Goal: Complete application form

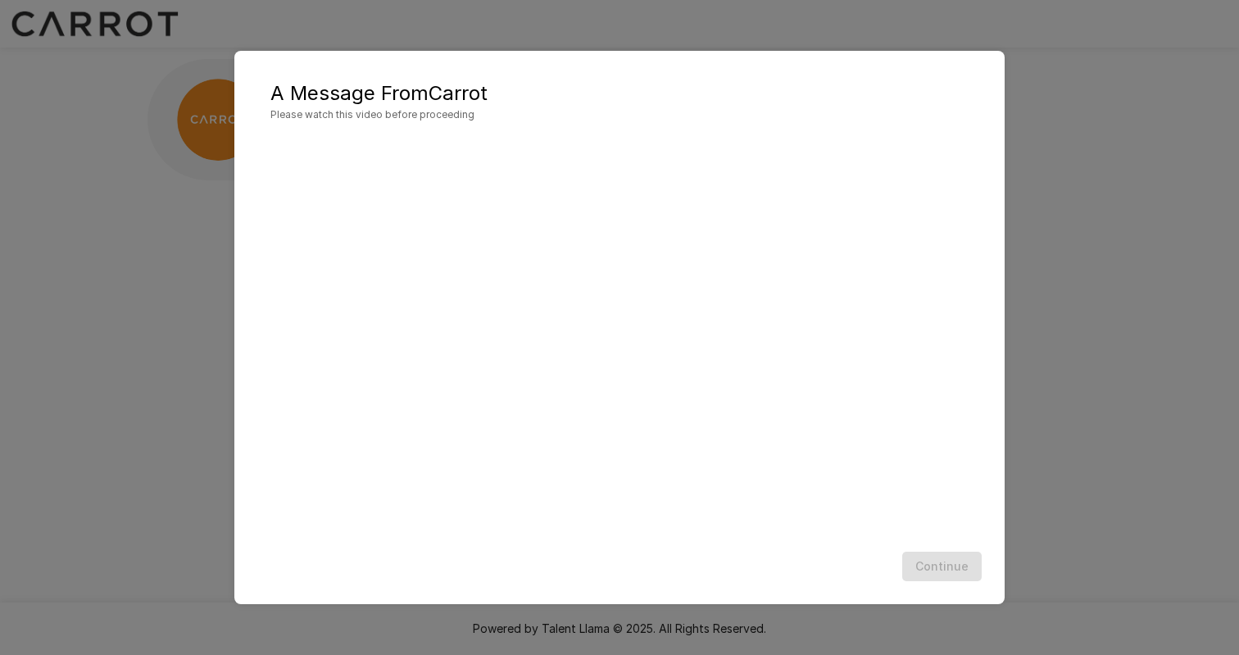
click at [1081, 367] on div "A Message From Carrot Please watch this video before proceeding Continue" at bounding box center [619, 327] width 1239 height 655
click at [935, 566] on button "Continue" at bounding box center [942, 567] width 80 height 30
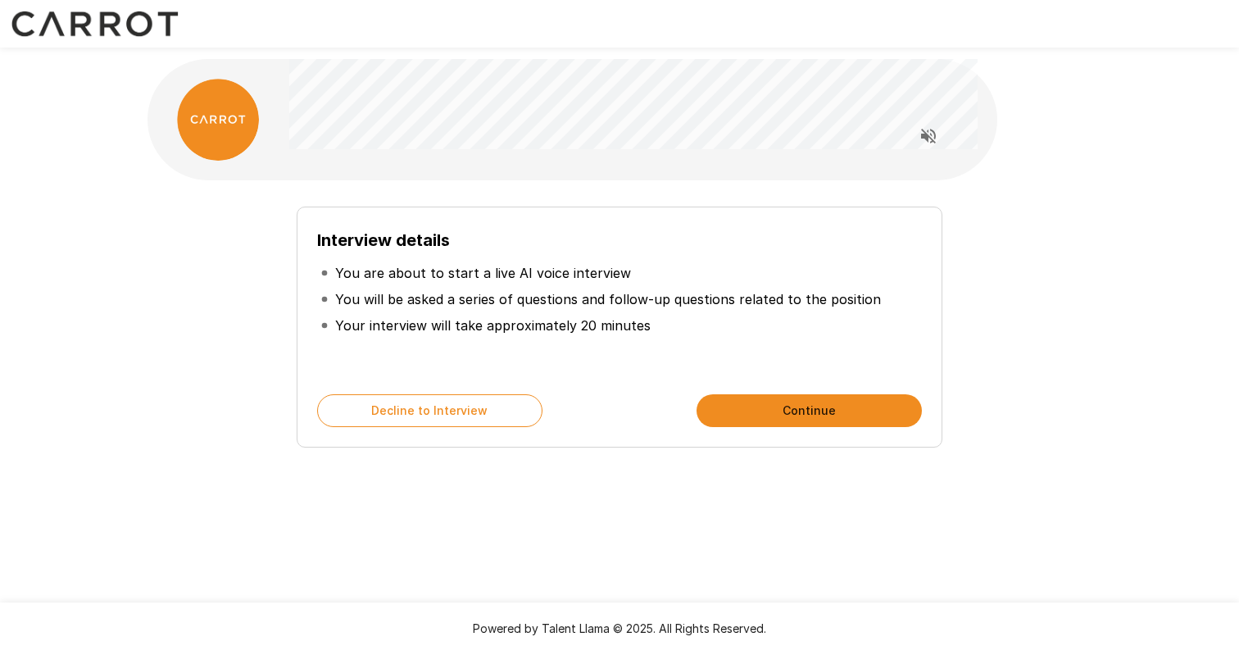
click at [779, 402] on button "Continue" at bounding box center [809, 410] width 225 height 33
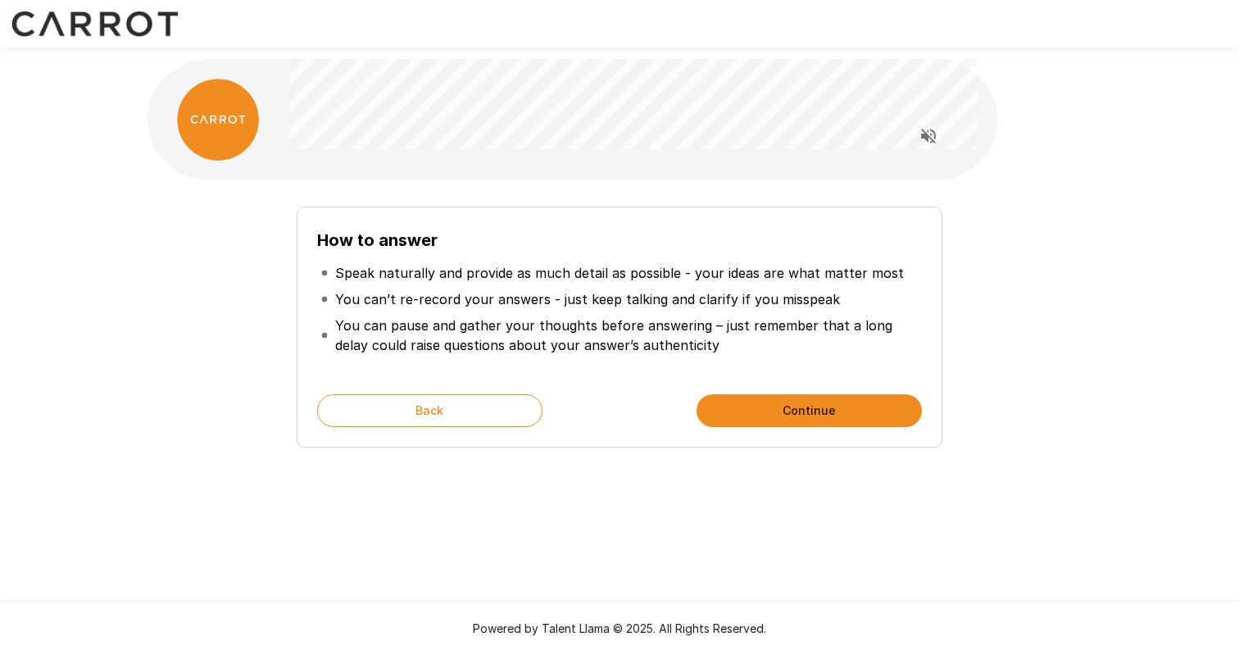
click at [804, 420] on button "Continue" at bounding box center [809, 410] width 225 height 33
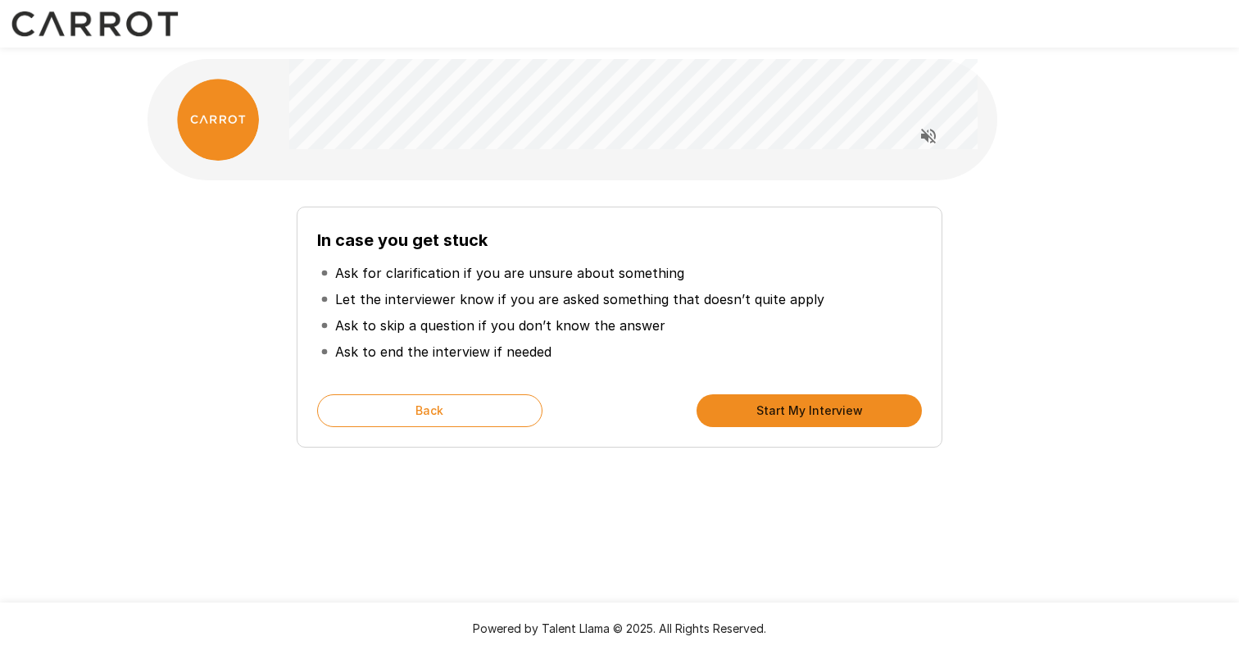
click at [774, 410] on button "Start My Interview" at bounding box center [809, 410] width 225 height 33
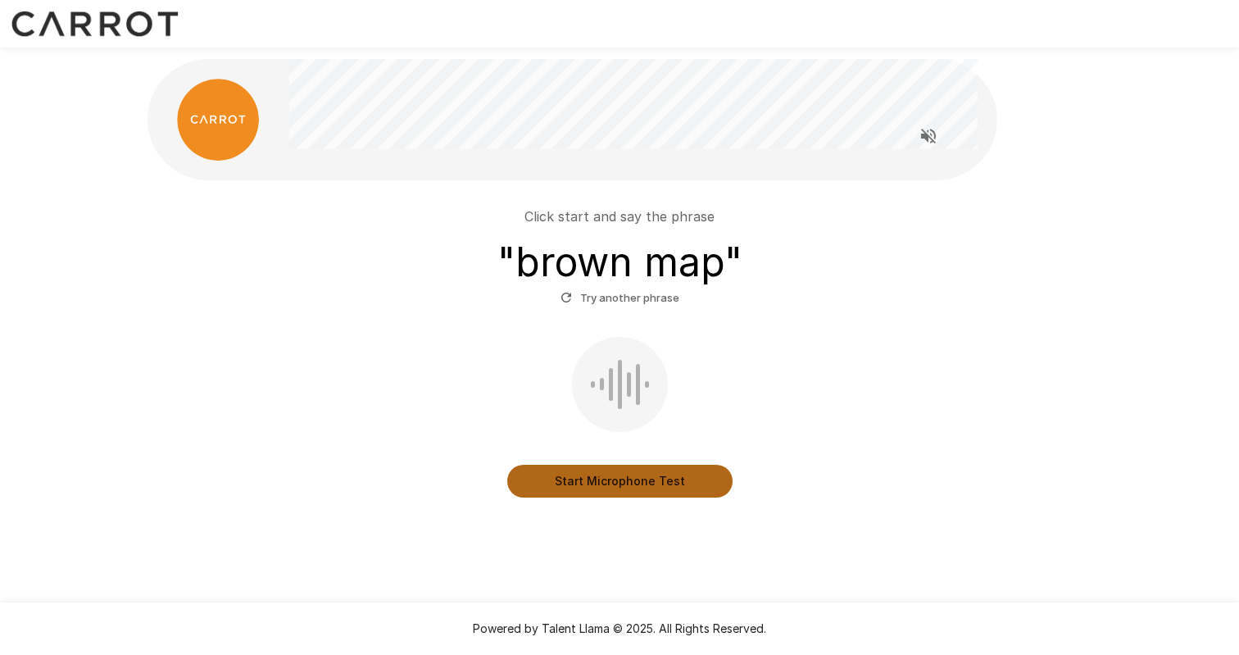
click at [627, 486] on button "Start Microphone Test" at bounding box center [619, 481] width 225 height 33
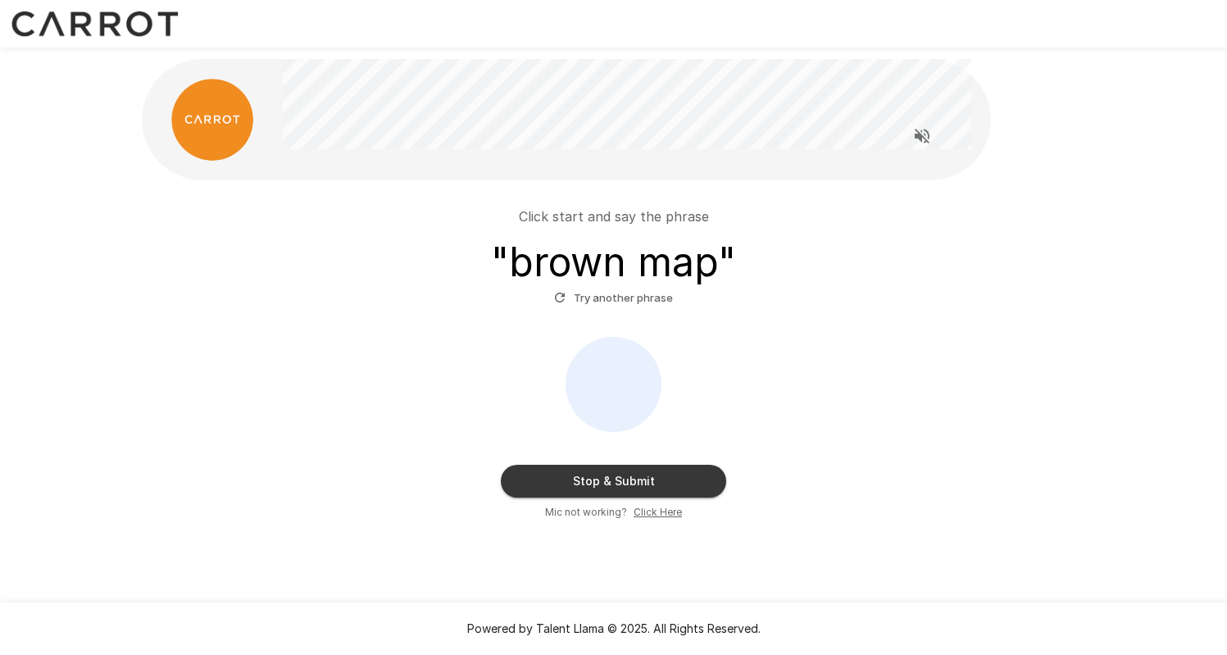
click at [632, 485] on button "Stop & Submit" at bounding box center [613, 481] width 225 height 33
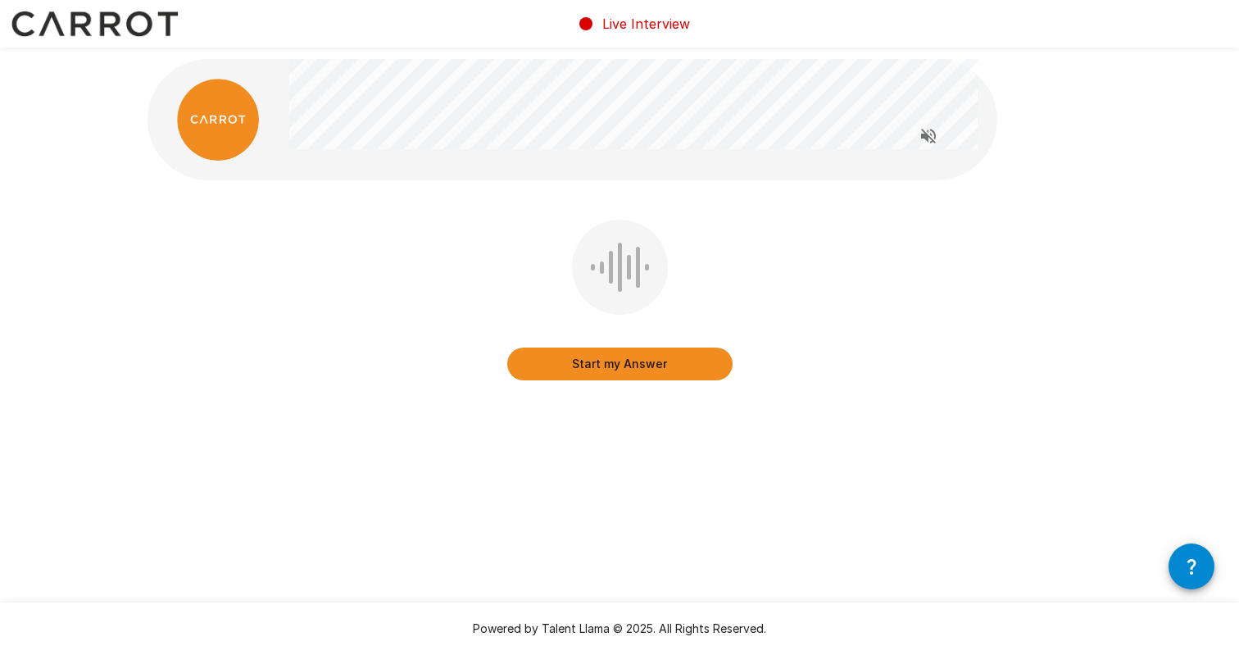
click at [627, 368] on button "Start my Answer" at bounding box center [619, 364] width 225 height 33
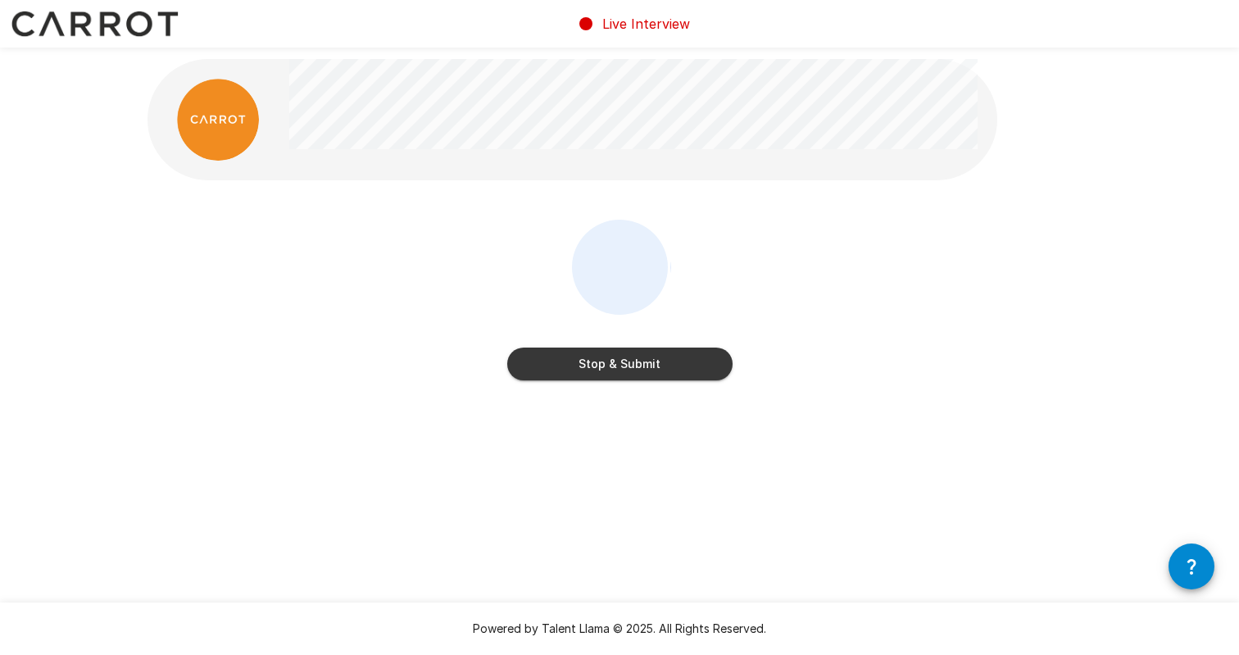
click at [629, 366] on button "Stop & Submit" at bounding box center [619, 364] width 225 height 33
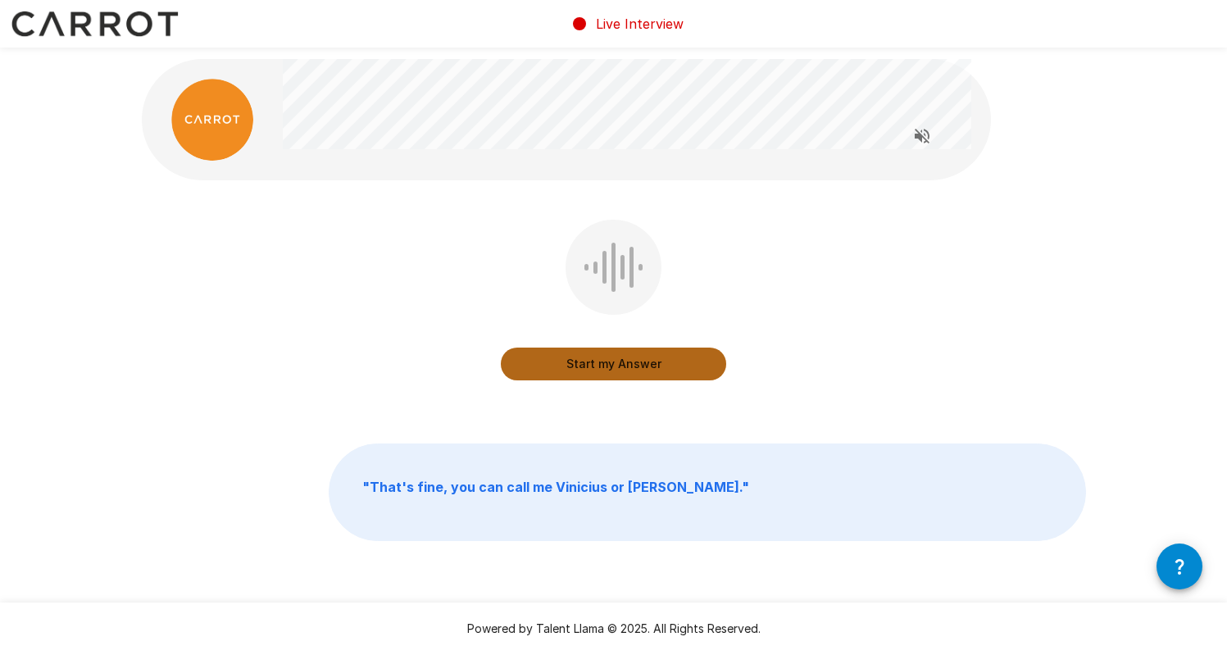
click at [620, 366] on button "Start my Answer" at bounding box center [613, 364] width 225 height 33
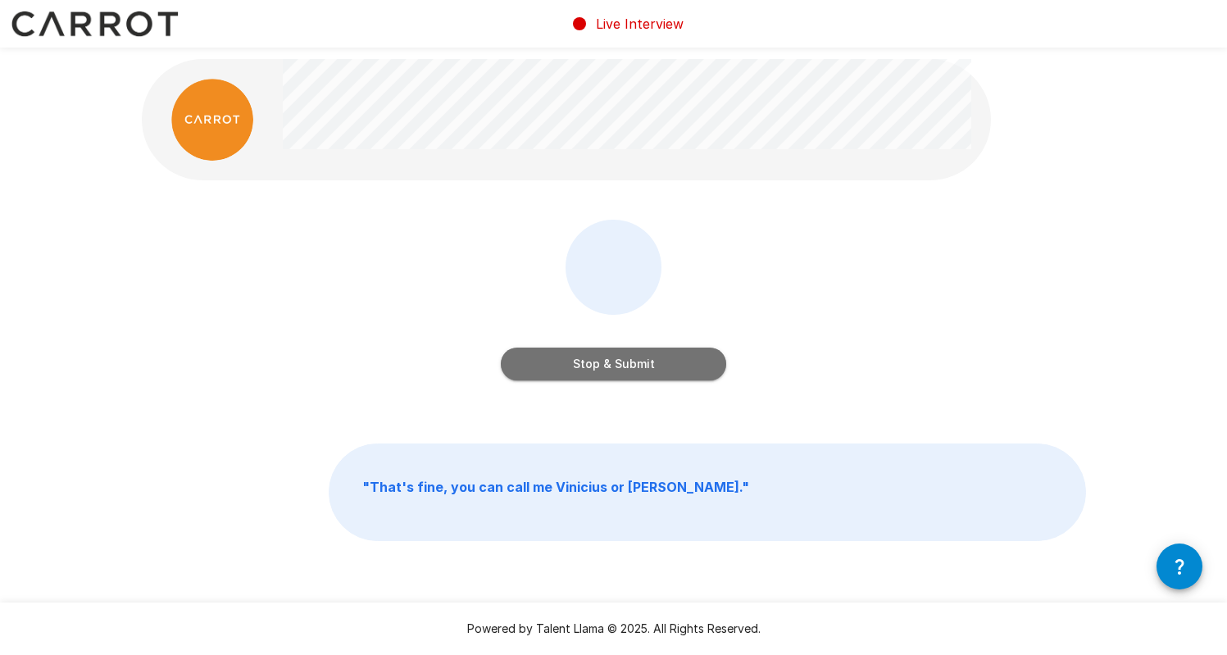
click at [611, 360] on button "Stop & Submit" at bounding box center [613, 364] width 225 height 33
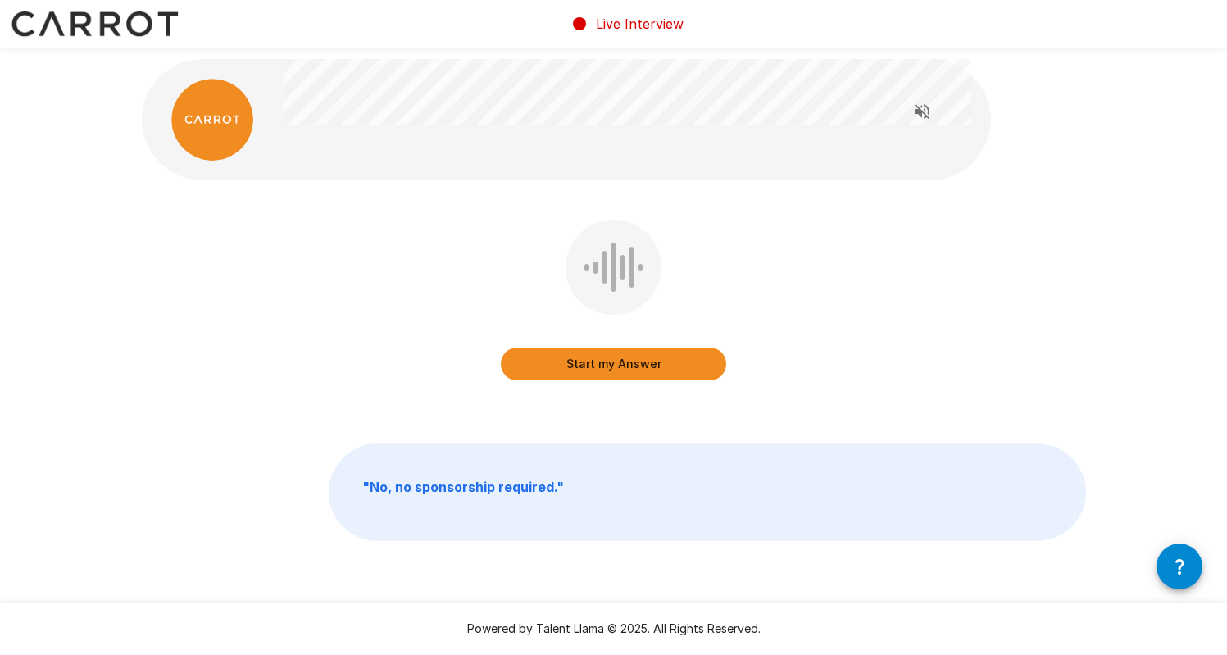
click at [617, 363] on button "Start my Answer" at bounding box center [613, 364] width 225 height 33
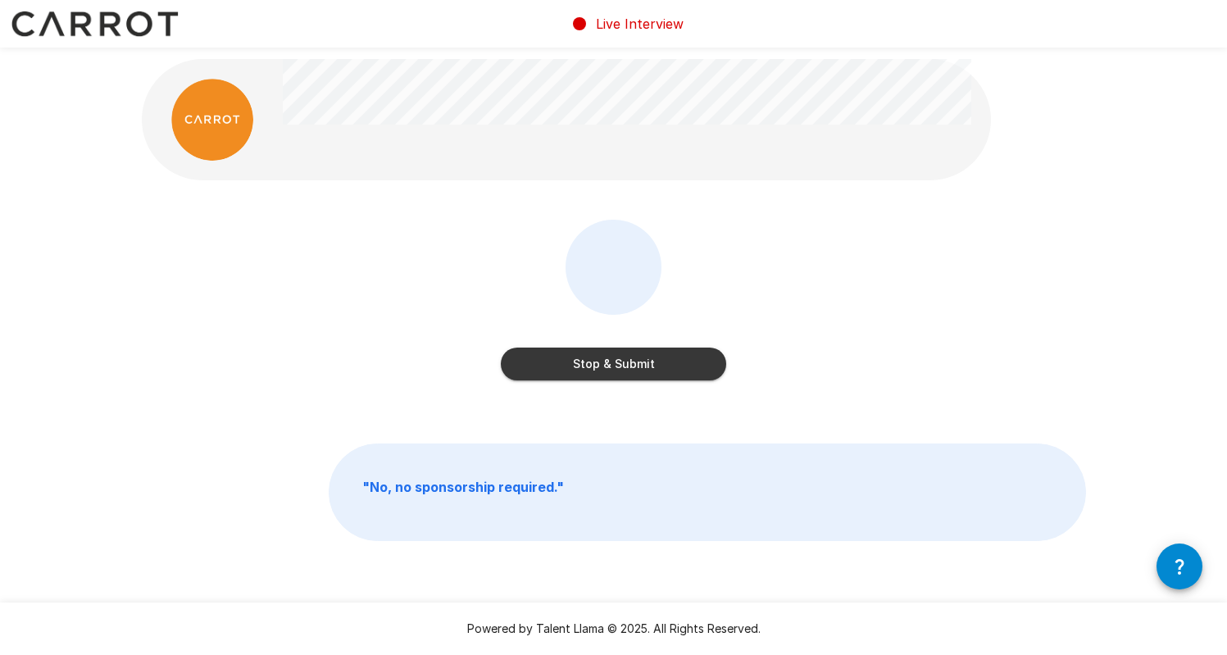
click at [638, 363] on button "Stop & Submit" at bounding box center [613, 364] width 225 height 33
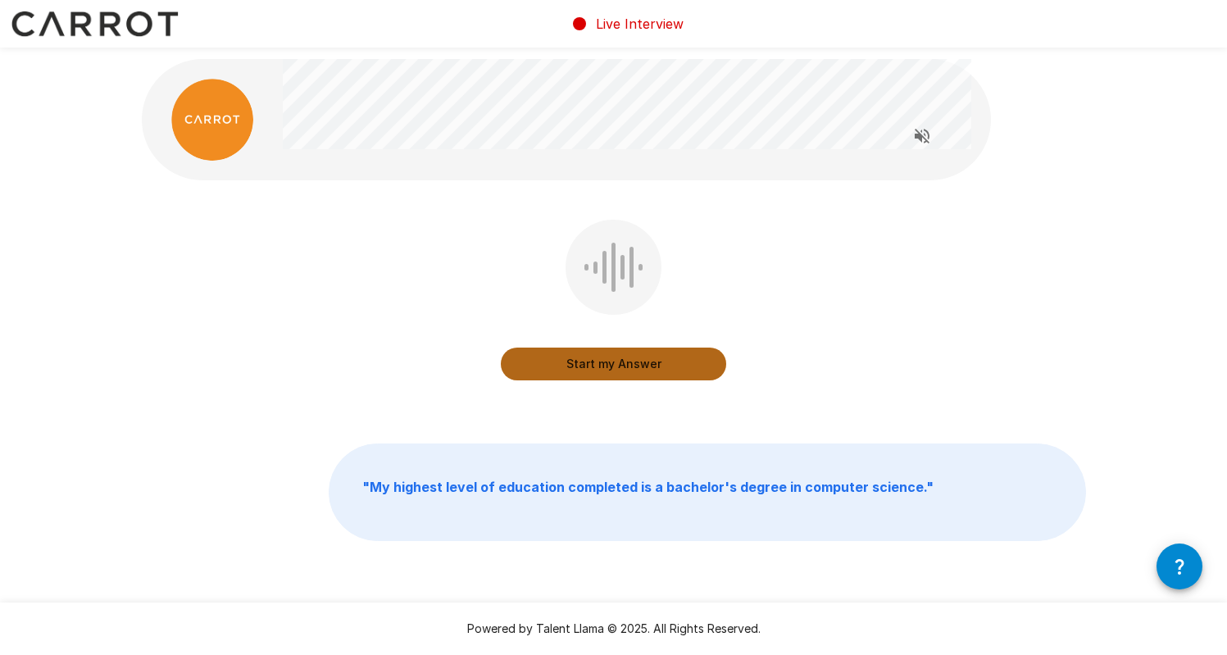
click at [628, 365] on button "Start my Answer" at bounding box center [613, 364] width 225 height 33
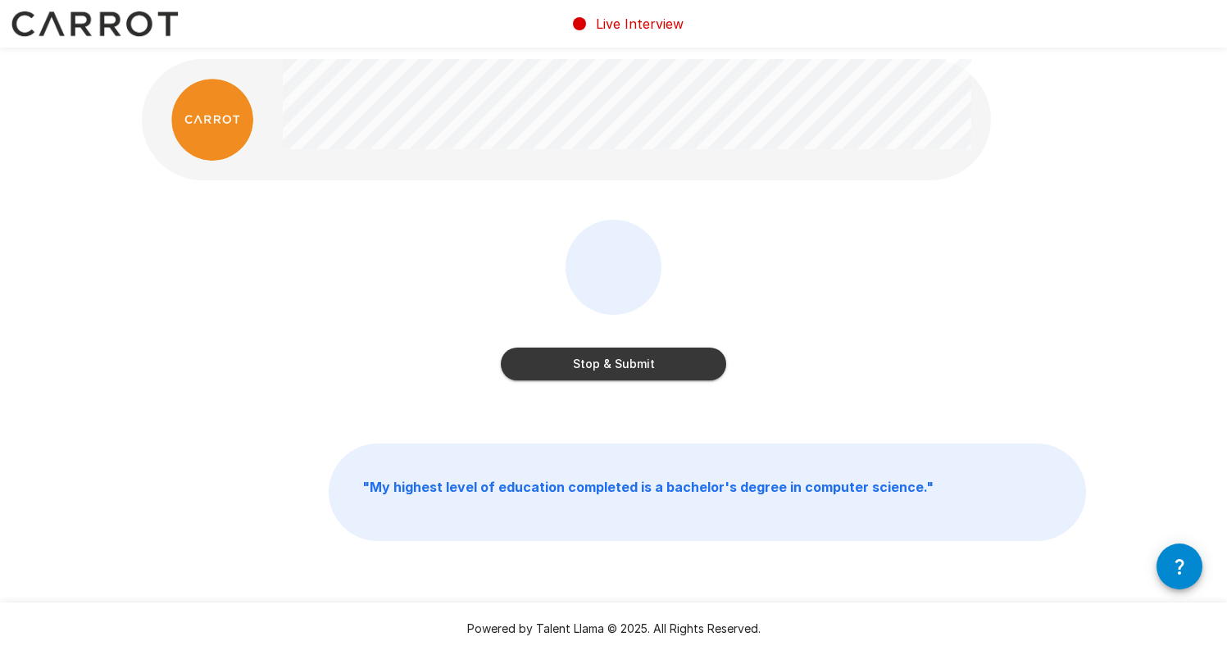
click at [634, 368] on button "Stop & Submit" at bounding box center [613, 364] width 225 height 33
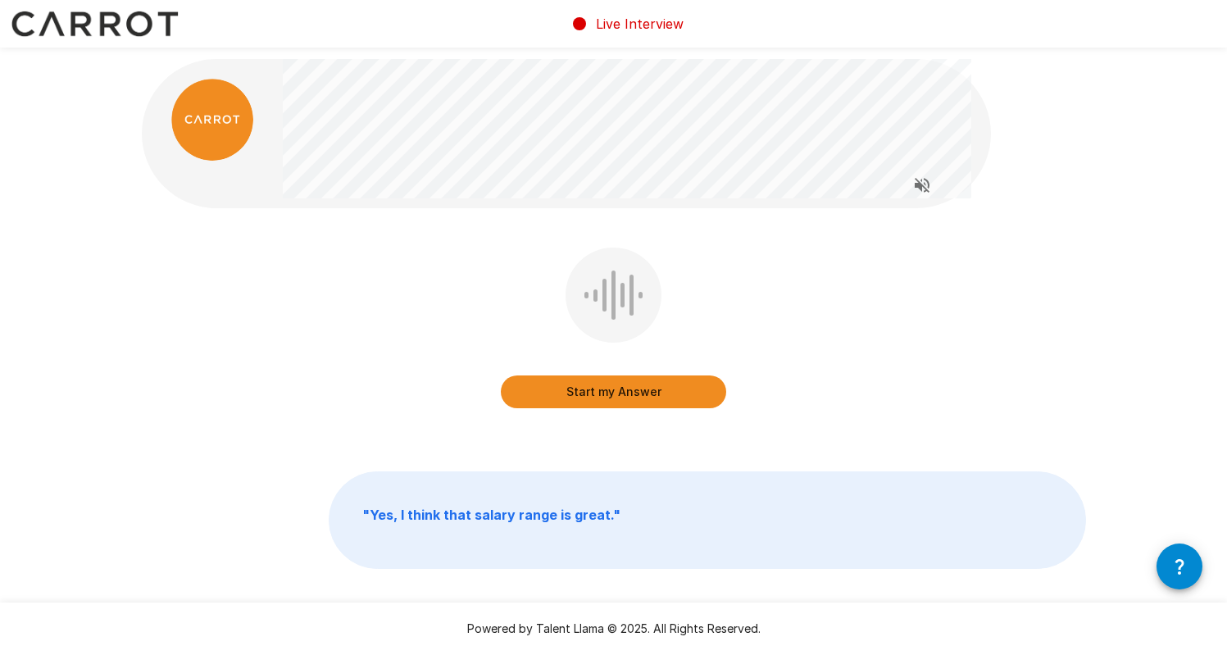
click at [616, 390] on button "Start my Answer" at bounding box center [613, 391] width 225 height 33
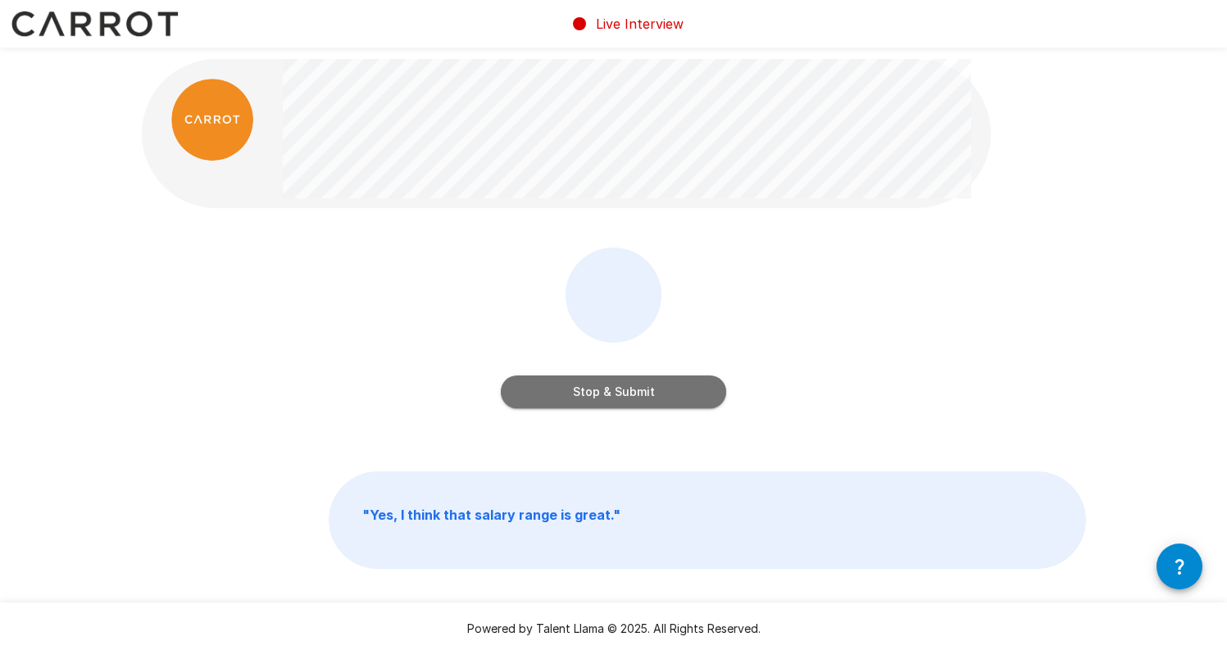
click at [681, 400] on button "Stop & Submit" at bounding box center [613, 391] width 225 height 33
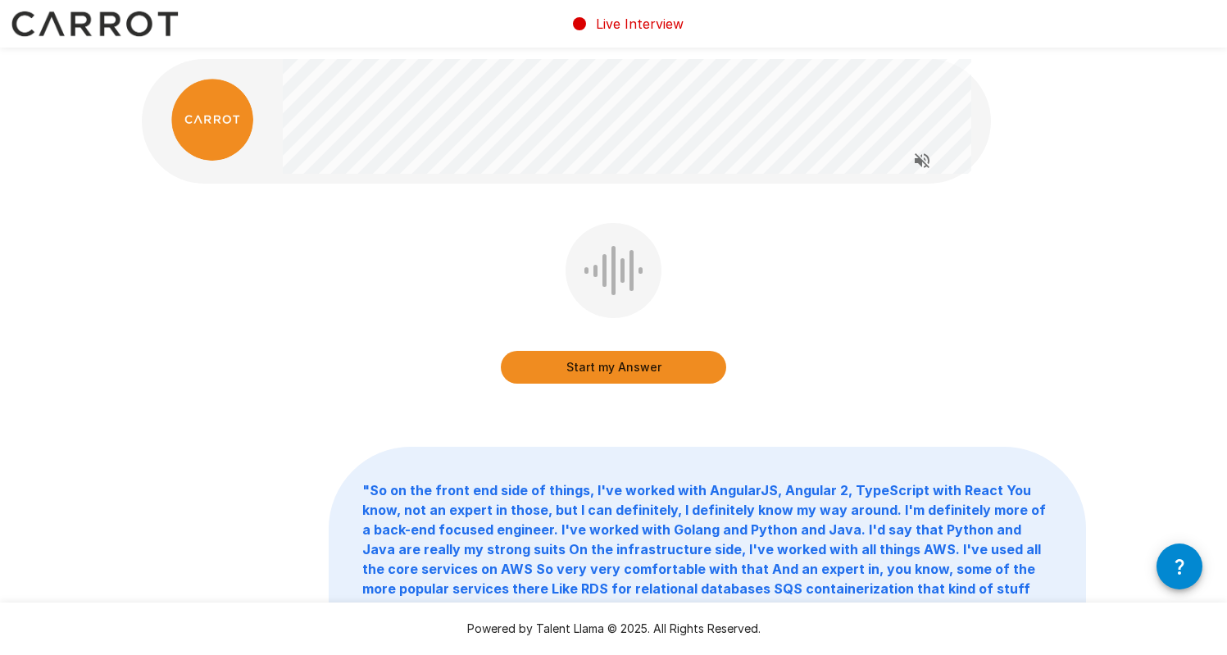
click at [646, 364] on button "Start my Answer" at bounding box center [613, 367] width 225 height 33
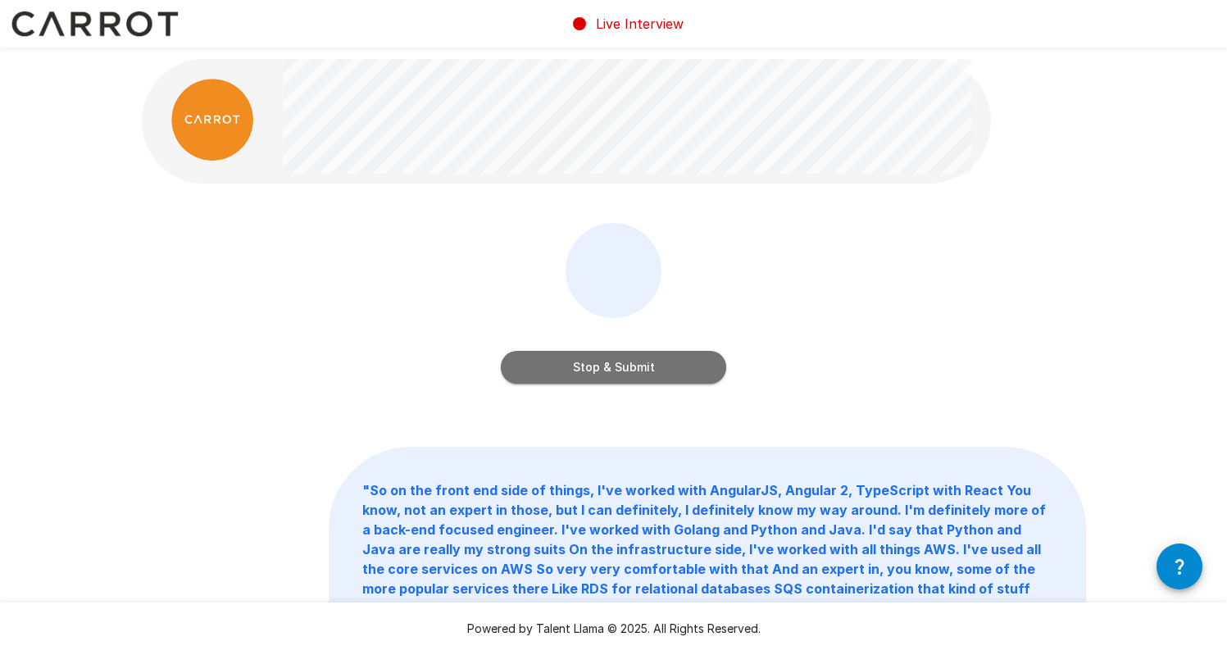
click at [703, 371] on button "Stop & Submit" at bounding box center [613, 367] width 225 height 33
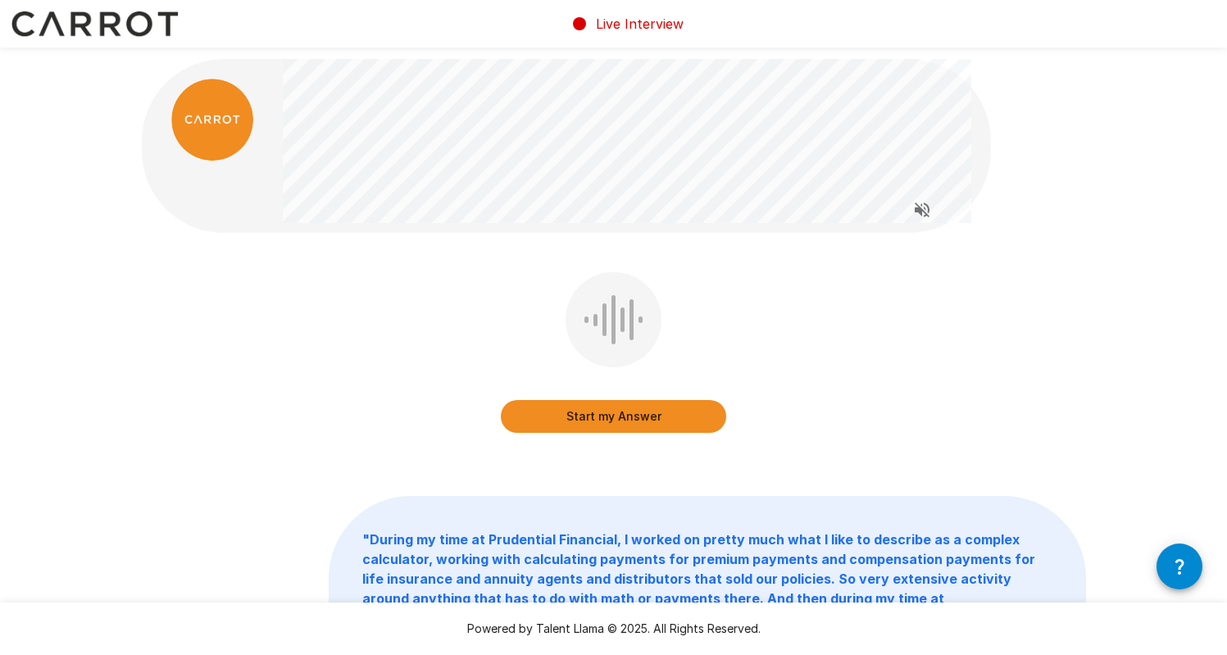
click at [921, 207] on icon "Read questions aloud" at bounding box center [922, 209] width 15 height 15
click at [925, 207] on icon "Stop reading questions aloud" at bounding box center [922, 210] width 20 height 20
click at [610, 418] on button "Start my Answer" at bounding box center [613, 416] width 225 height 33
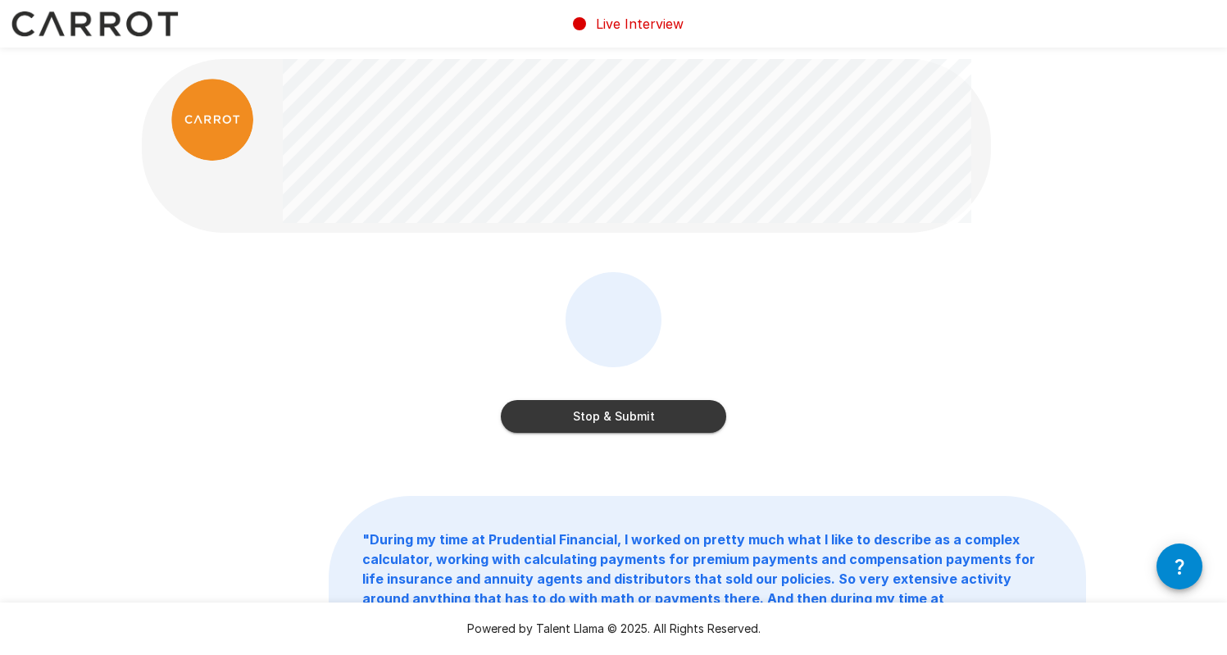
click at [677, 423] on button "Stop & Submit" at bounding box center [613, 416] width 225 height 33
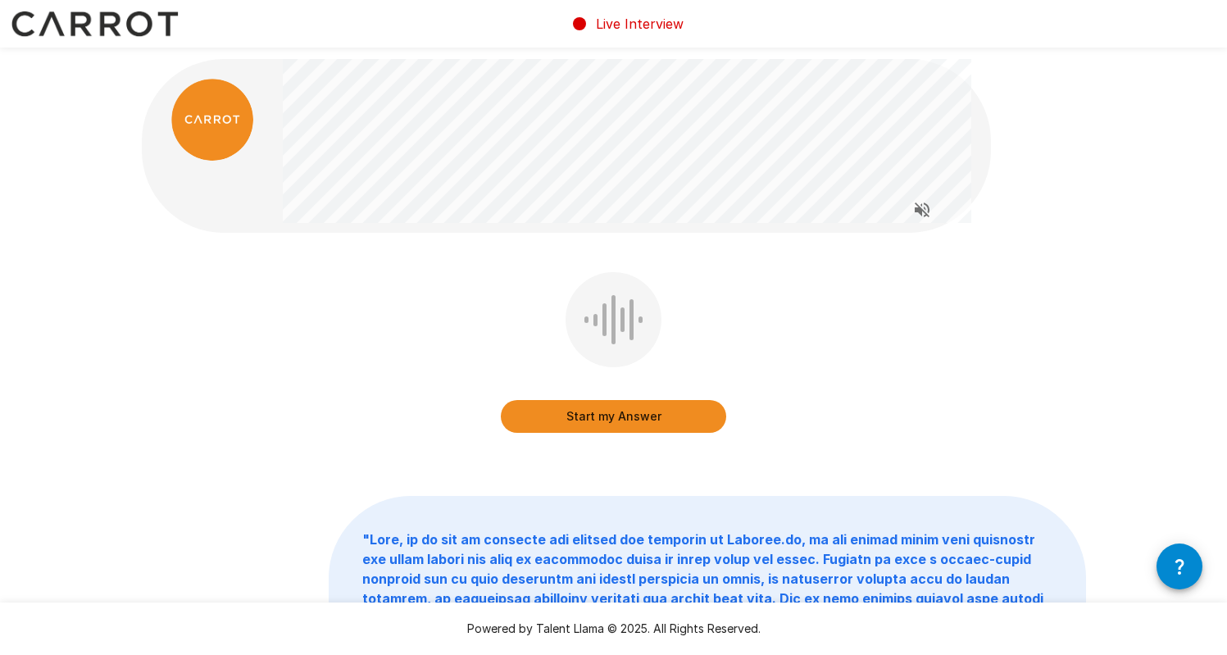
click at [632, 415] on button "Start my Answer" at bounding box center [613, 416] width 225 height 33
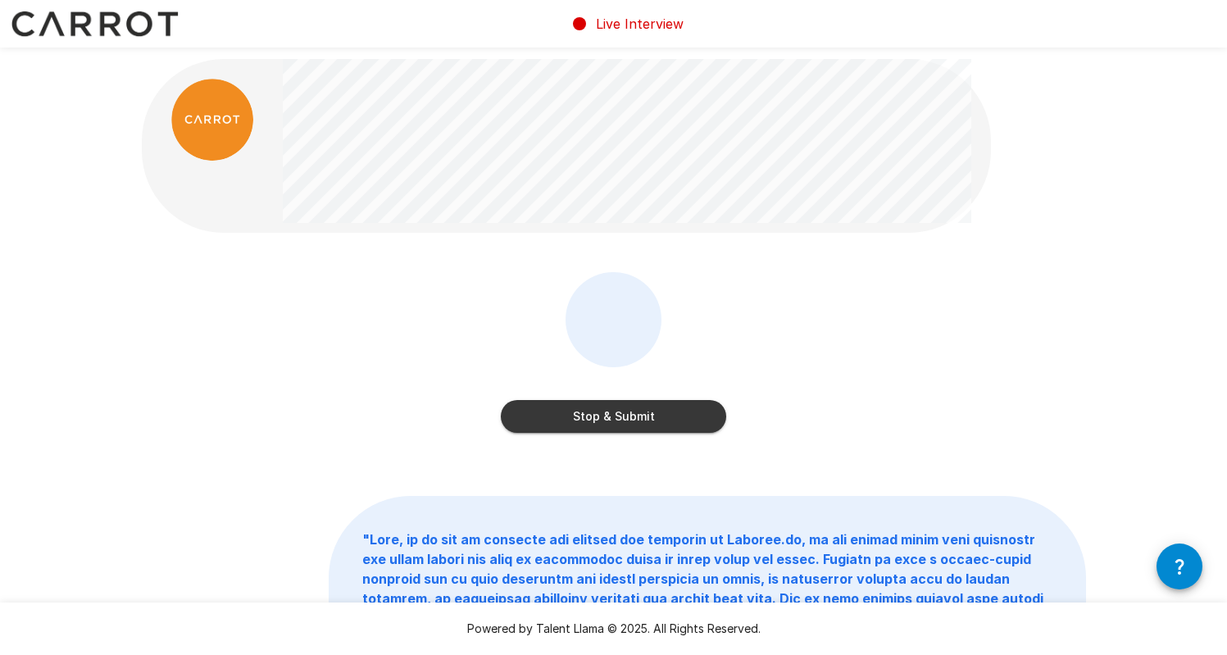
click at [619, 397] on div "Stop & Submit" at bounding box center [613, 400] width 225 height 66
click at [617, 400] on button "Stop & Submit" at bounding box center [613, 416] width 225 height 33
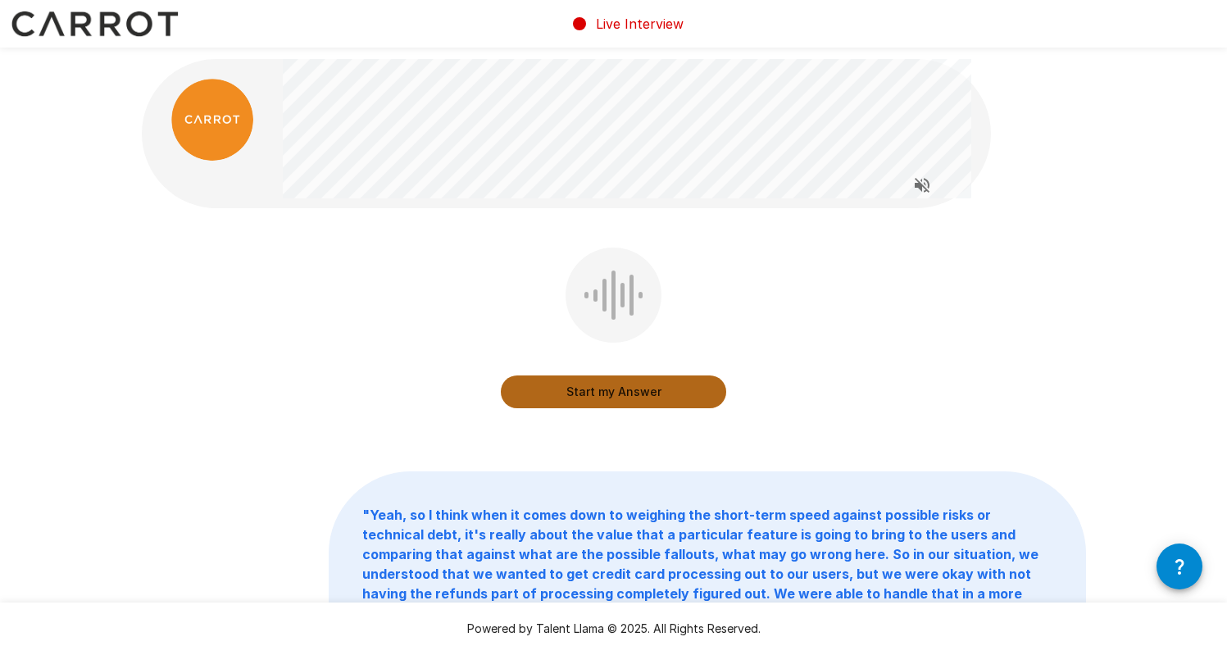
click at [625, 398] on button "Start my Answer" at bounding box center [613, 391] width 225 height 33
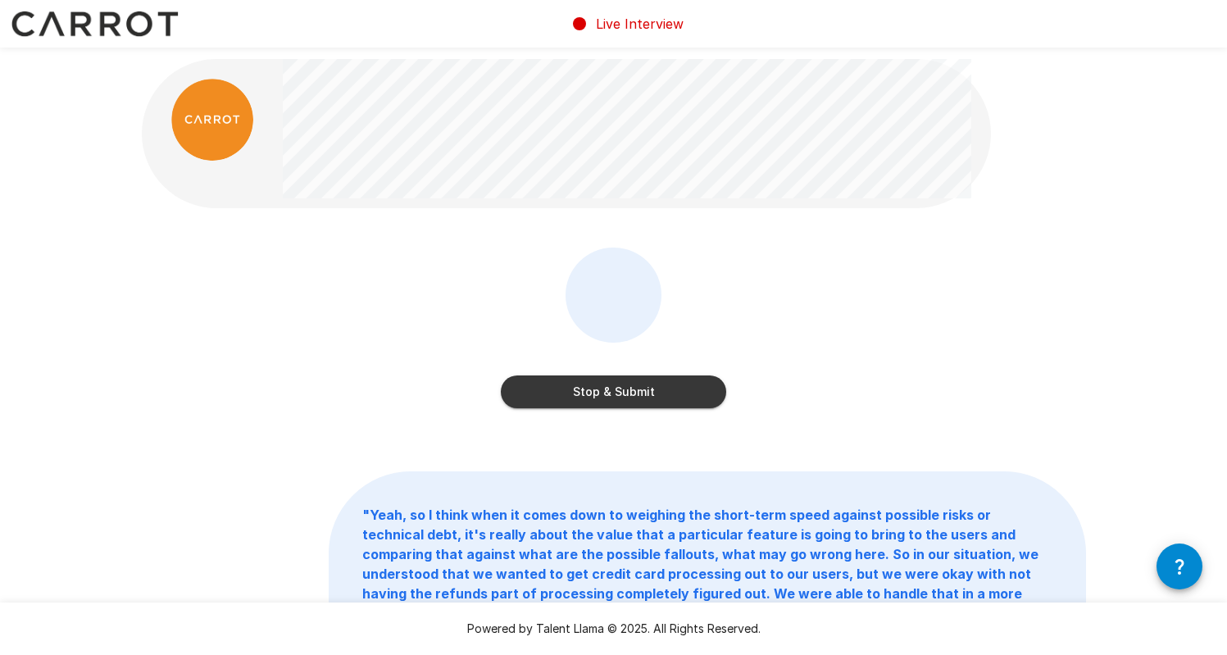
click at [645, 396] on button "Stop & Submit" at bounding box center [613, 391] width 225 height 33
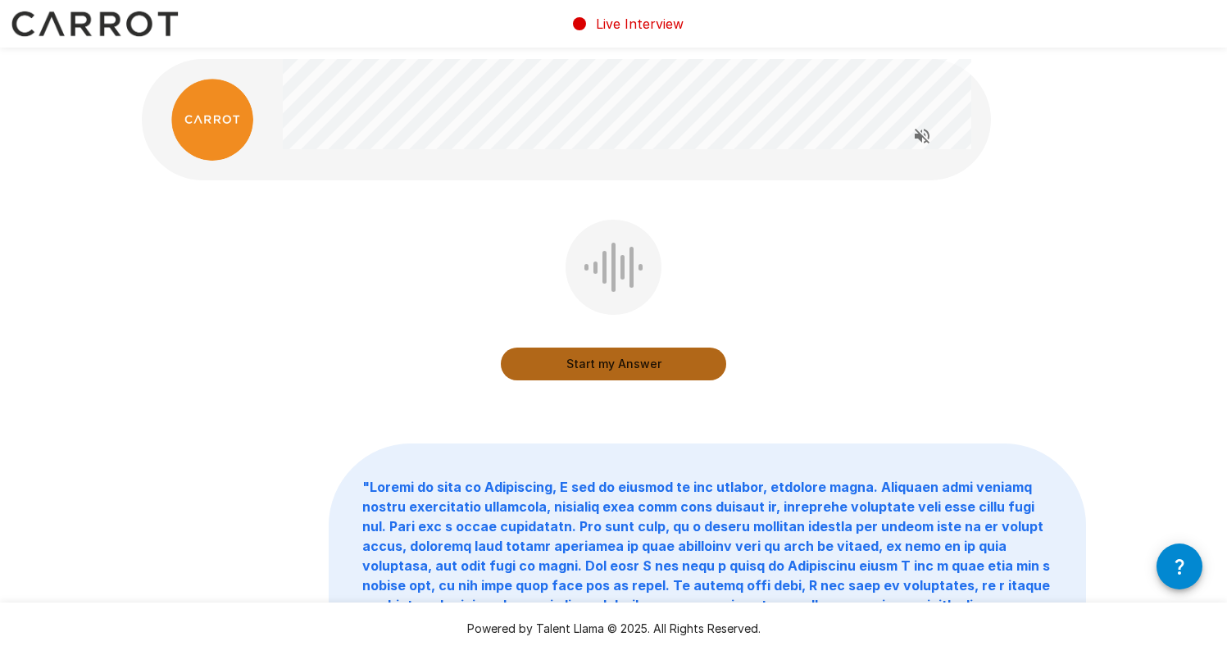
click at [646, 367] on button "Start my Answer" at bounding box center [613, 364] width 225 height 33
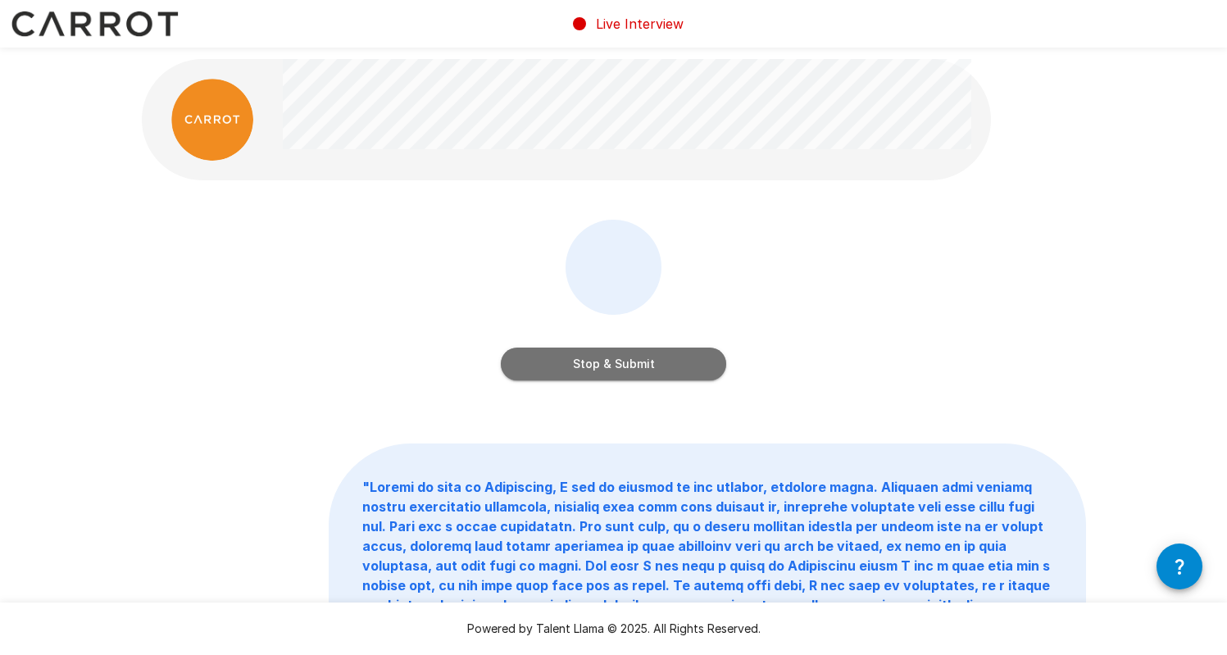
click at [598, 360] on button "Stop & Submit" at bounding box center [613, 364] width 225 height 33
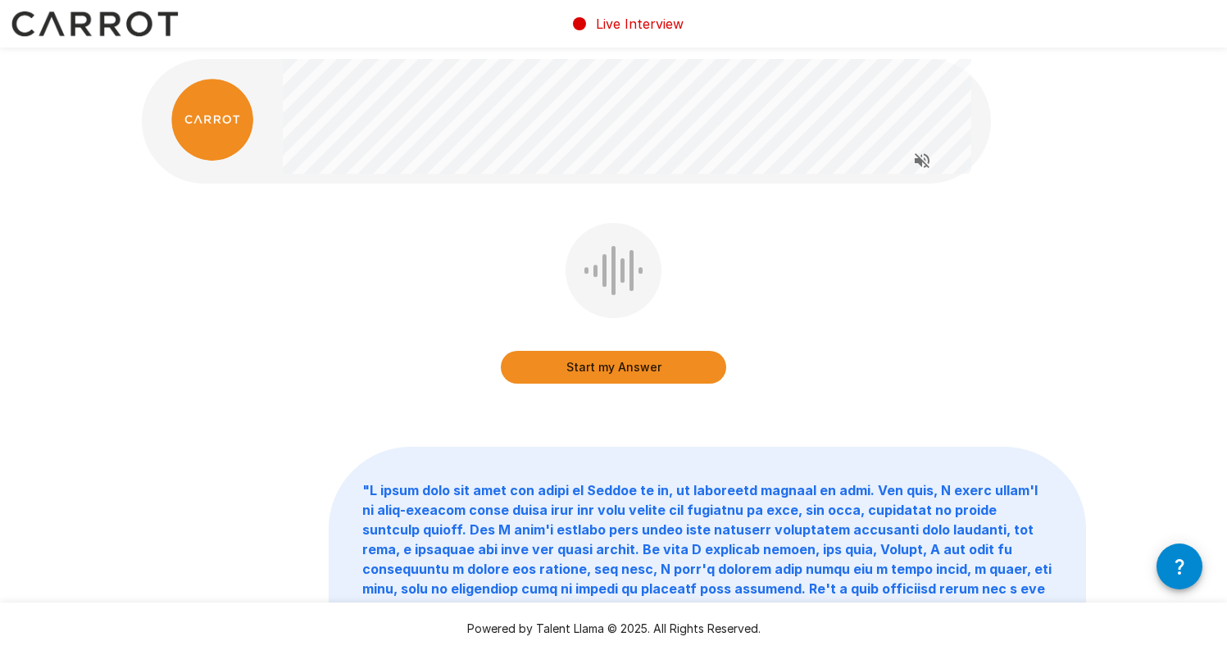
click at [597, 370] on button "Start my Answer" at bounding box center [613, 367] width 225 height 33
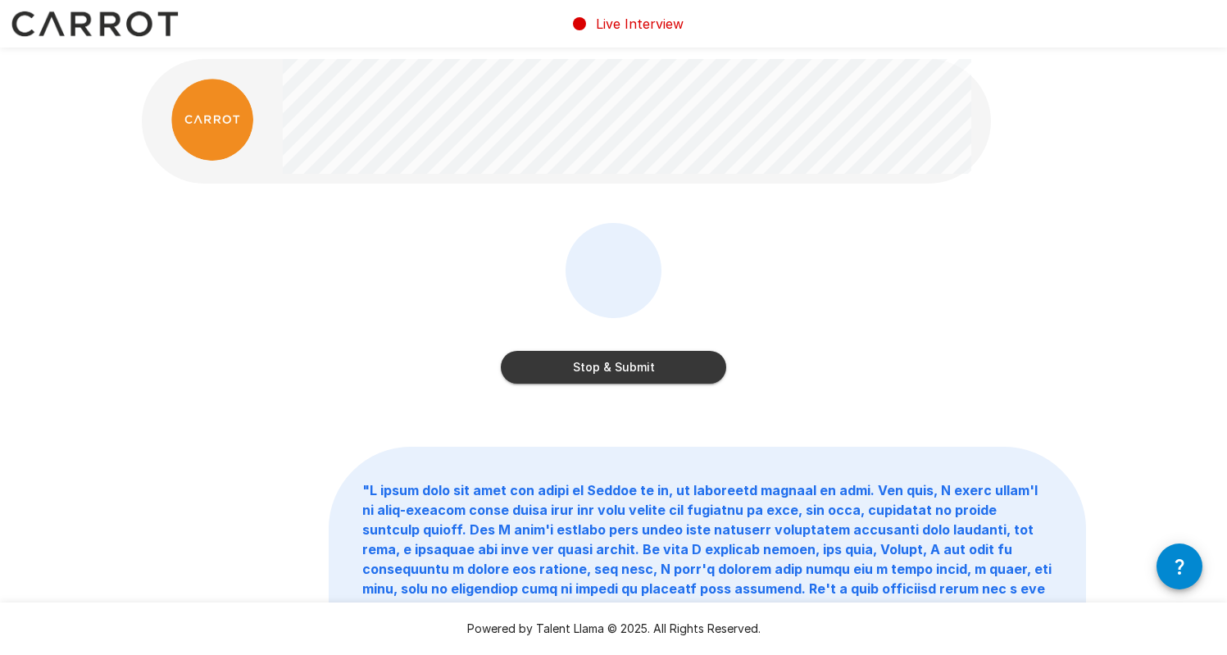
click at [626, 370] on button "Stop & Submit" at bounding box center [613, 367] width 225 height 33
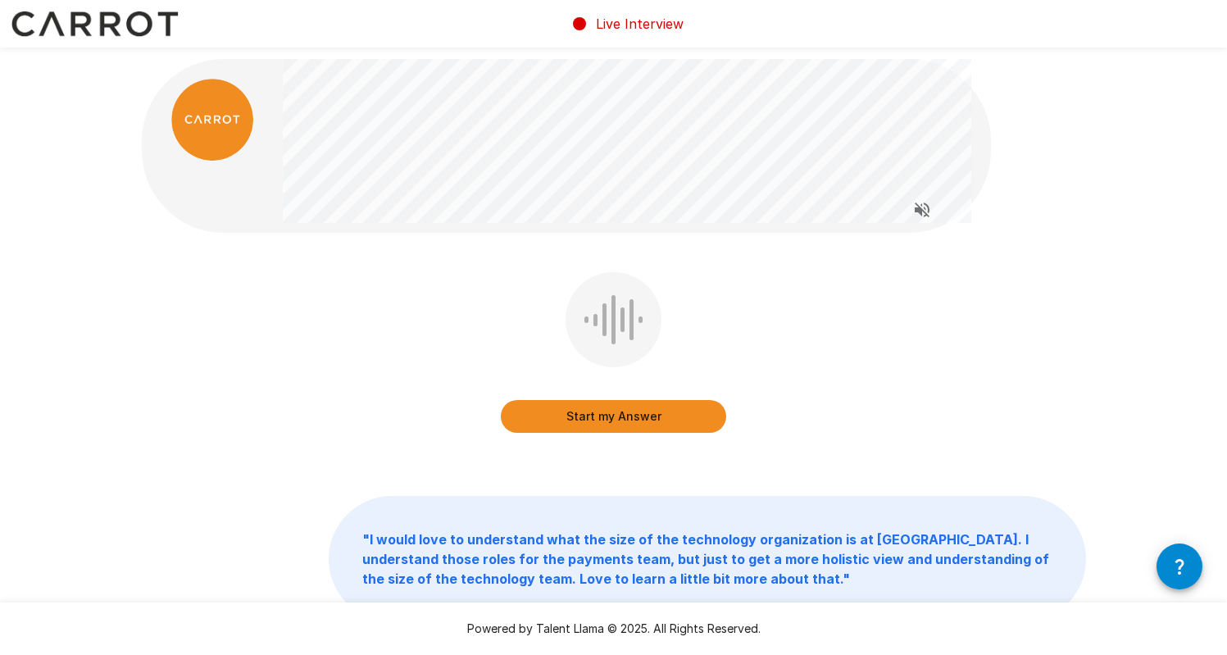
click at [634, 409] on button "Start my Answer" at bounding box center [613, 416] width 225 height 33
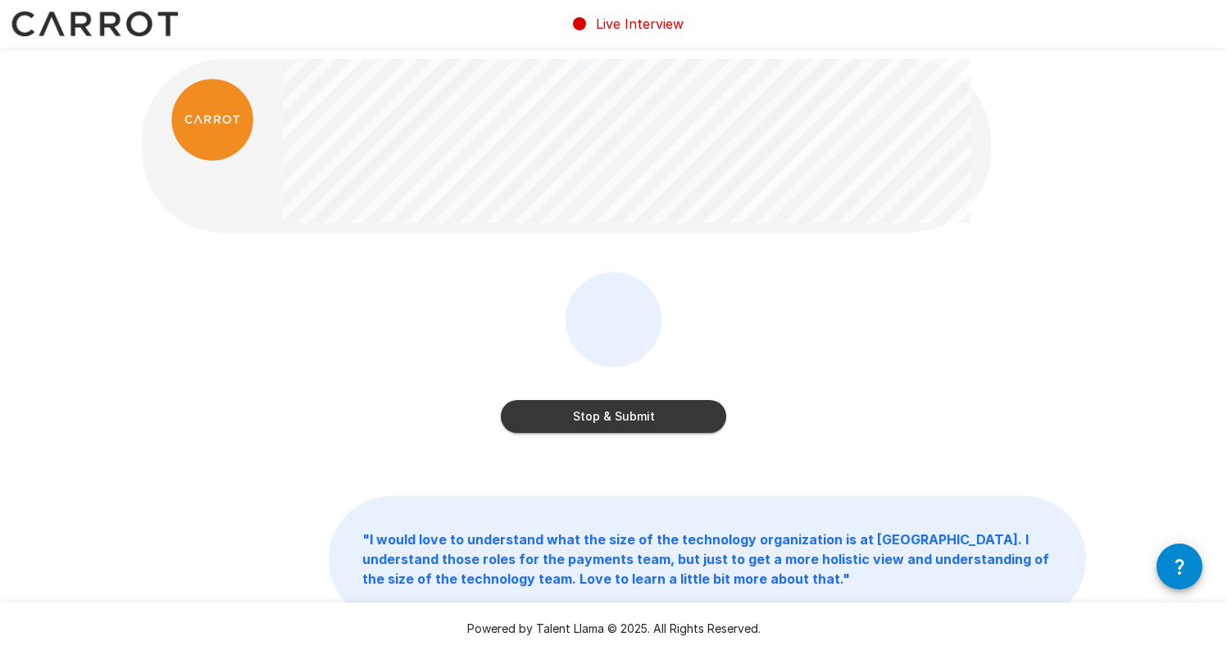
click at [644, 422] on button "Stop & Submit" at bounding box center [613, 416] width 225 height 33
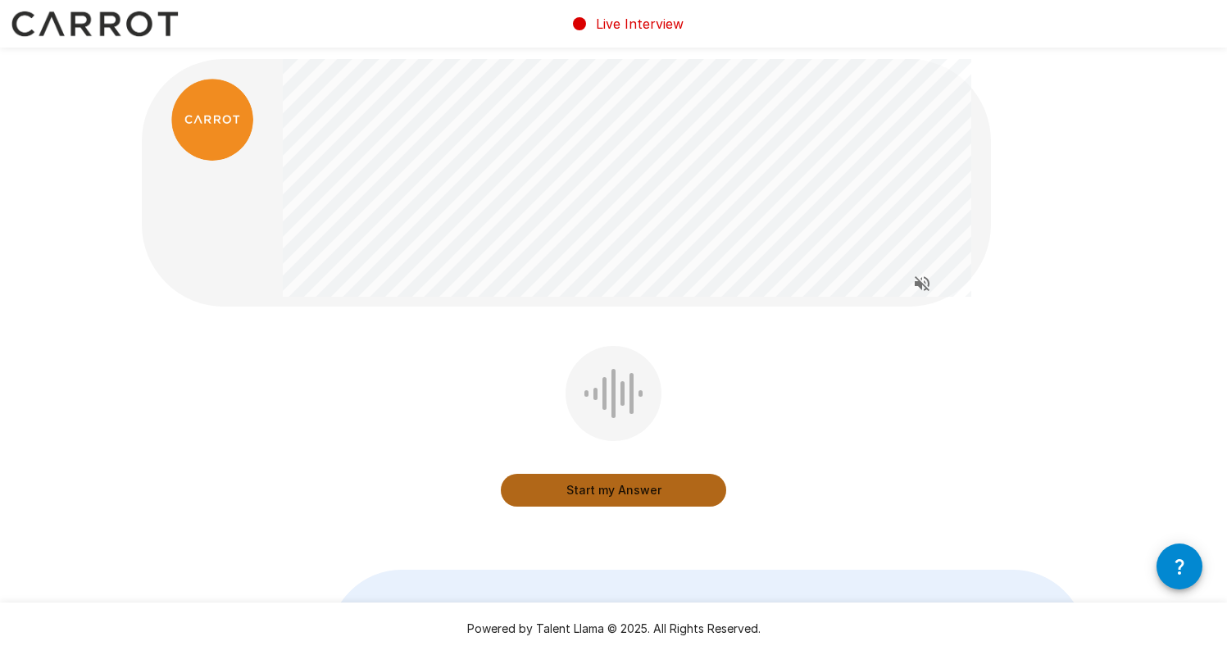
click at [578, 484] on button "Start my Answer" at bounding box center [613, 490] width 225 height 33
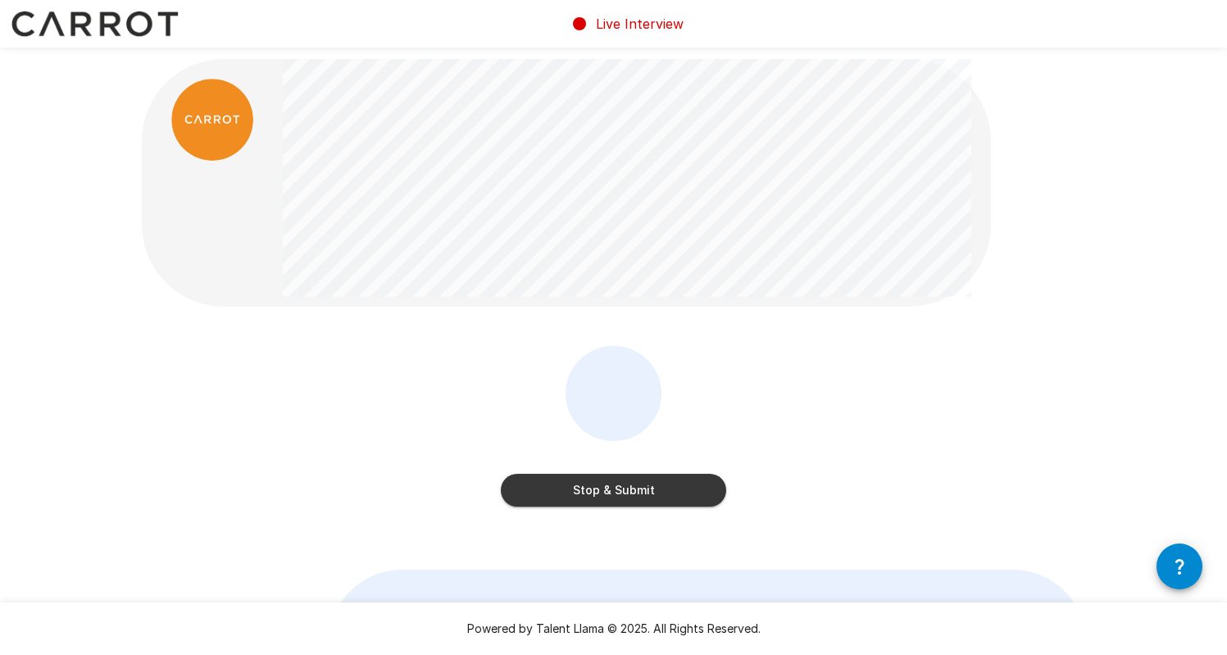
click at [625, 492] on button "Stop & Submit" at bounding box center [613, 490] width 225 height 33
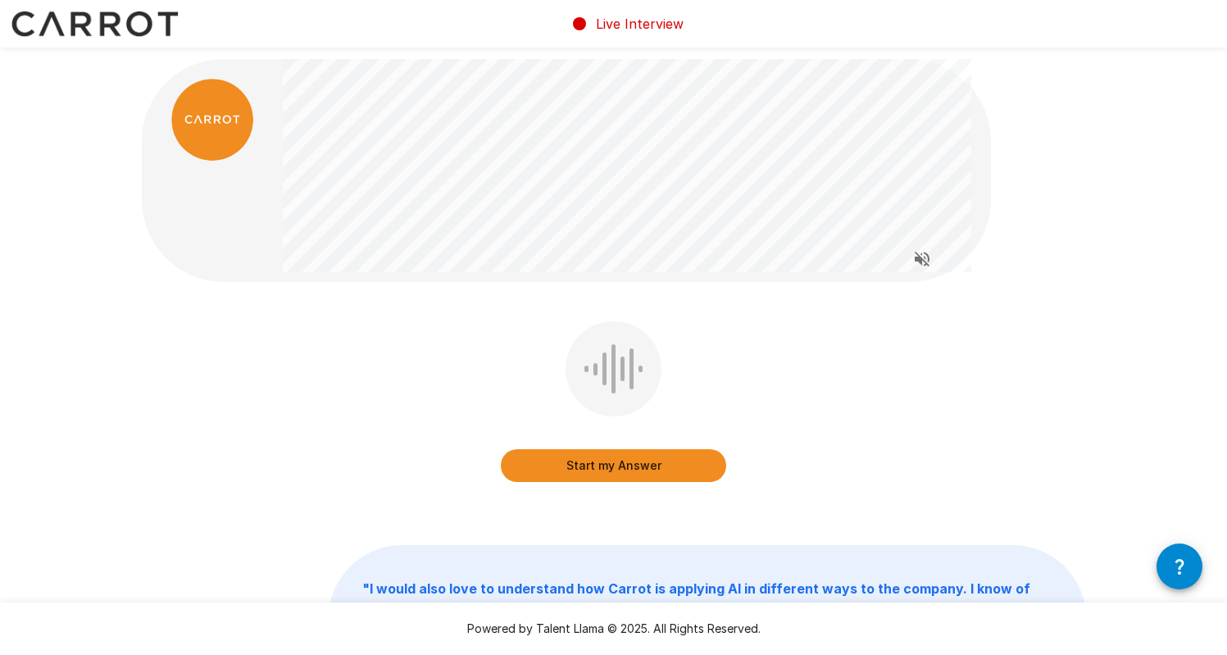
click at [567, 468] on button "Start my Answer" at bounding box center [613, 465] width 225 height 33
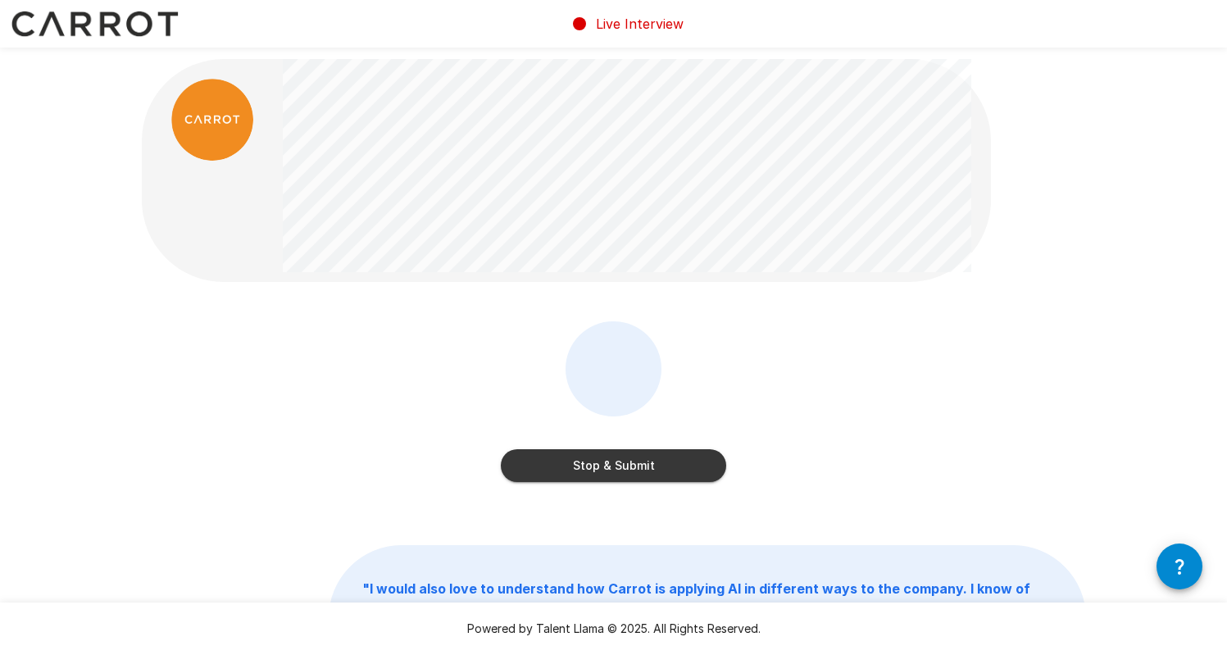
click at [686, 482] on div "Stop & Submit" at bounding box center [613, 404] width 225 height 167
click at [690, 472] on button "Stop & Submit" at bounding box center [613, 465] width 225 height 33
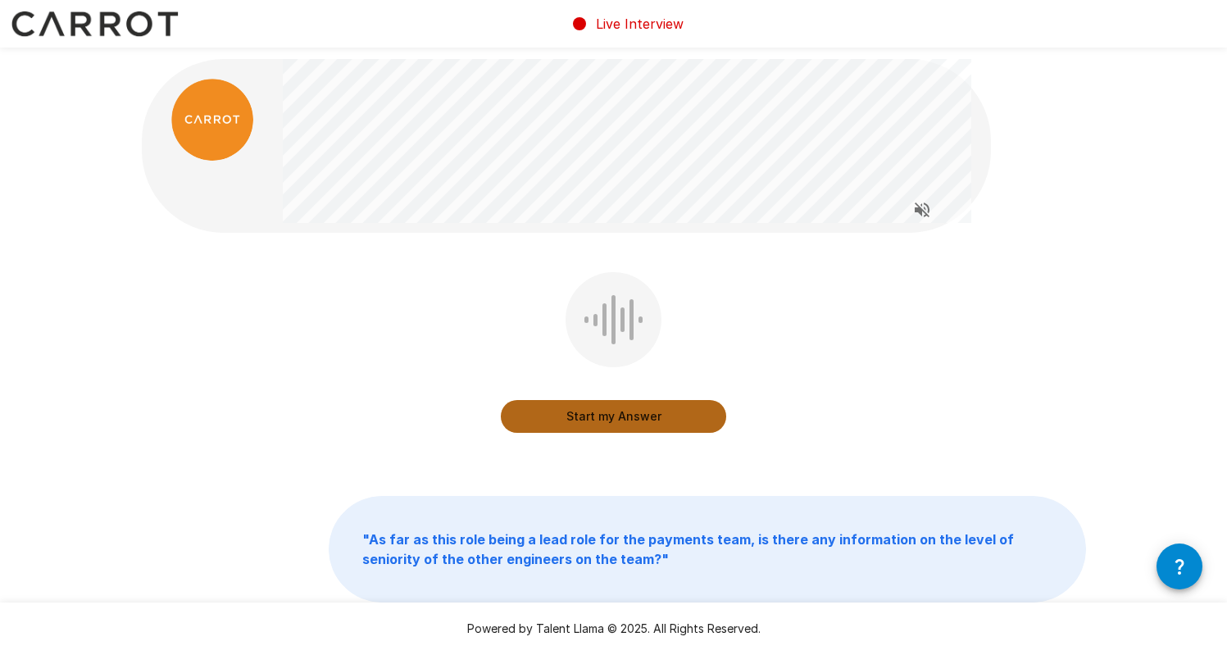
click at [629, 409] on button "Start my Answer" at bounding box center [613, 416] width 225 height 33
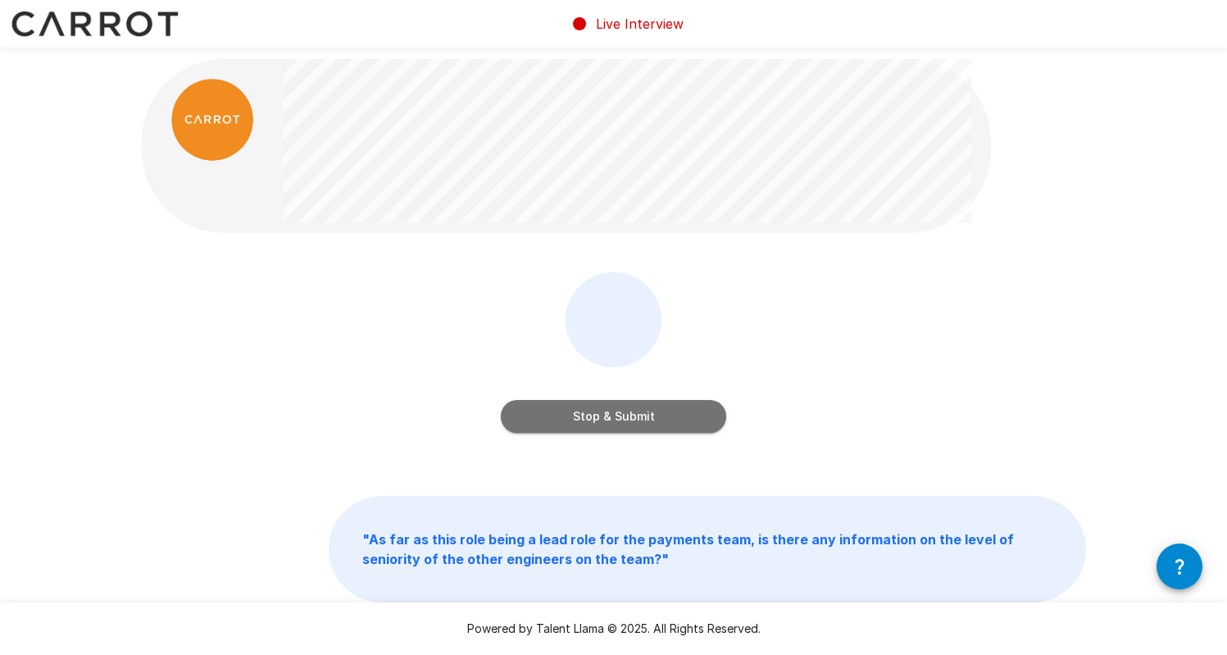
click at [650, 421] on button "Stop & Submit" at bounding box center [613, 416] width 225 height 33
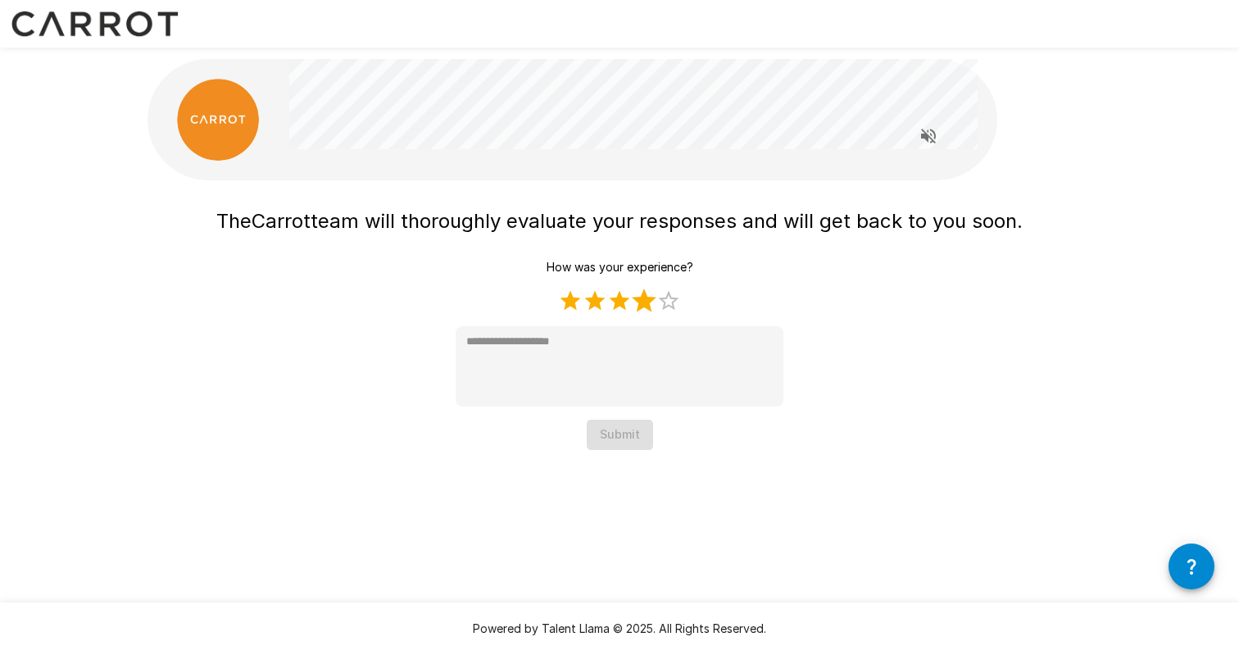
click at [645, 303] on label "4 Stars" at bounding box center [644, 301] width 25 height 25
type textarea "*"
click at [620, 443] on button "Submit" at bounding box center [620, 435] width 66 height 30
